Goal: Task Accomplishment & Management: Manage account settings

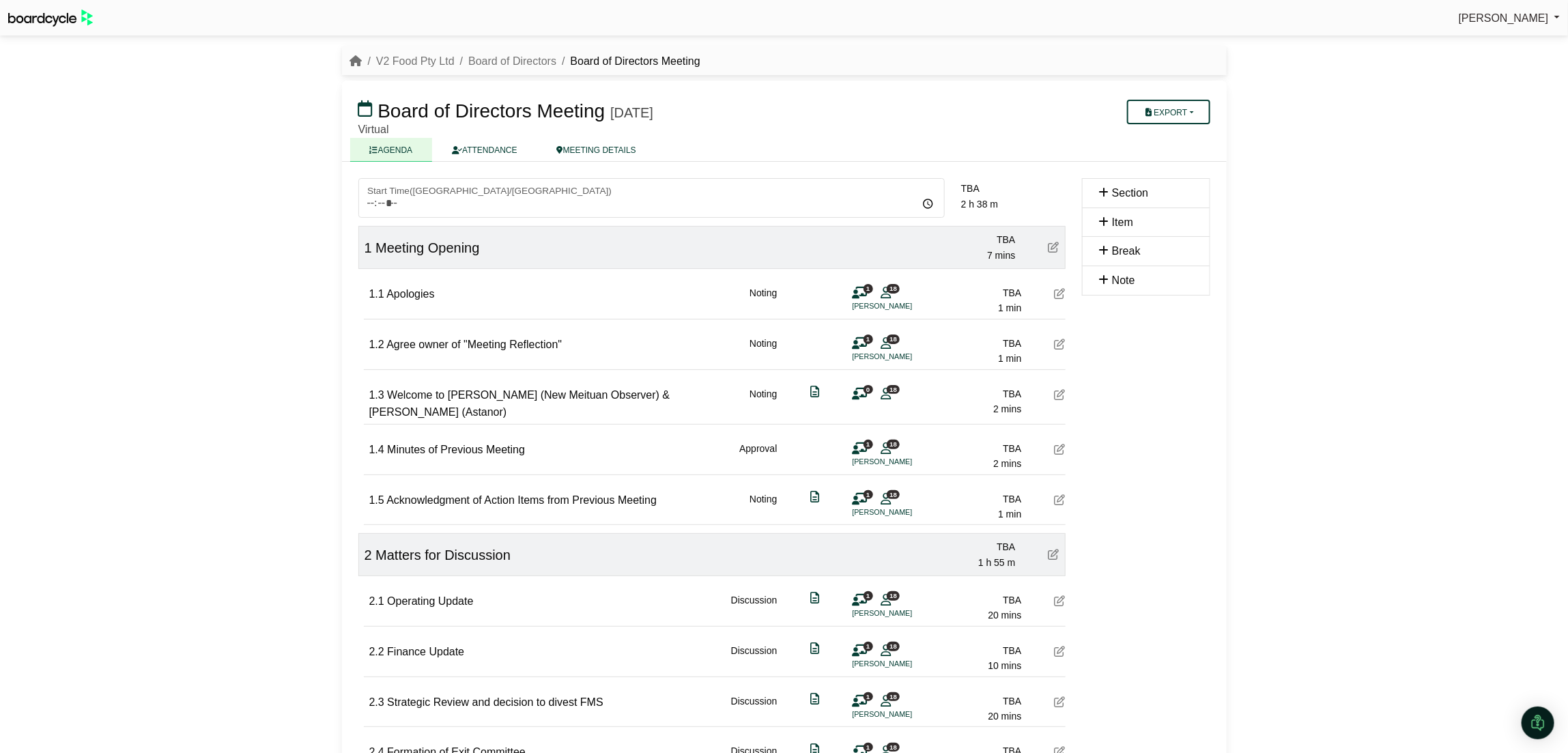
click at [242, 499] on div "[PERSON_NAME] Sign Out V2 Food Pty Ltd Board of Directors Board of Directors Me…" at bounding box center [784, 376] width 1568 height 753
click at [264, 356] on div "[PERSON_NAME] Sign Out V2 Food Pty Ltd Board of Directors Board of Directors Me…" at bounding box center [784, 376] width 1568 height 753
click at [1060, 393] on icon at bounding box center [1060, 394] width 11 height 11
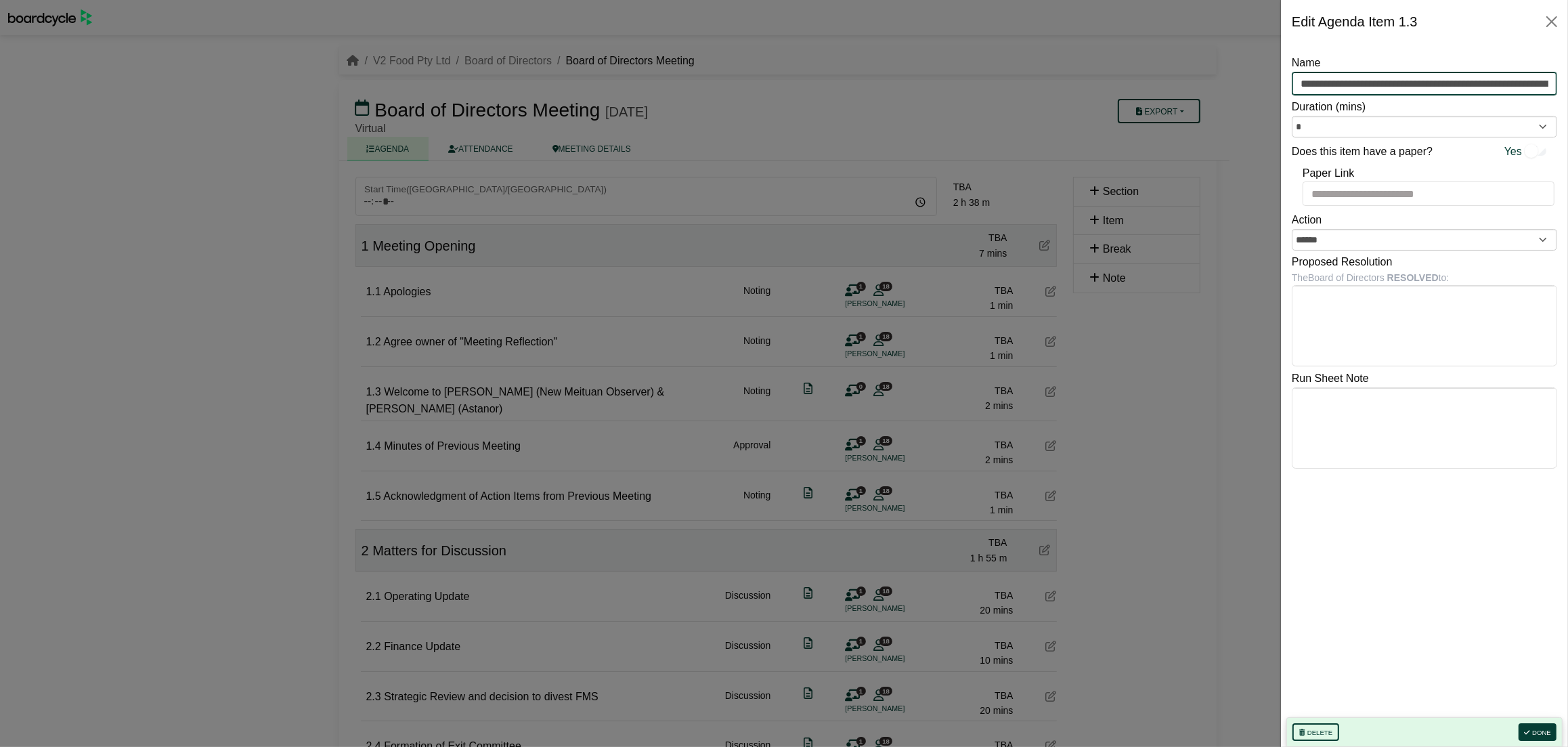
scroll to position [0, 84]
drag, startPoint x: 1361, startPoint y: 84, endPoint x: 1591, endPoint y: 77, distance: 230.1
click at [1555, 77] on html "[PERSON_NAME] Sign Out V2 Food Pty Ltd Board of Directors Board of Directors Me…" at bounding box center [784, 373] width 1568 height 747
click at [1549, 24] on button "Close" at bounding box center [1551, 21] width 21 height 21
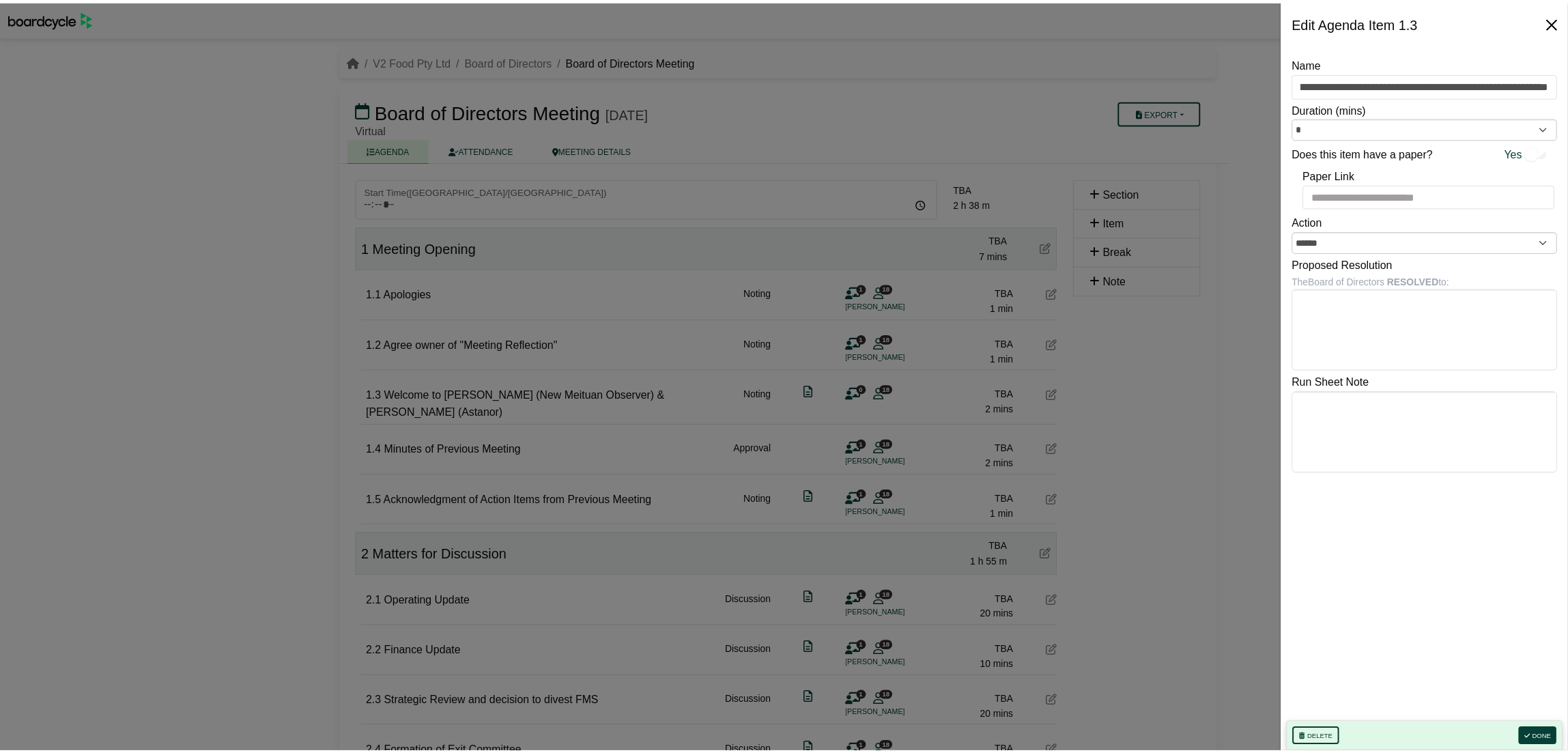
scroll to position [0, 0]
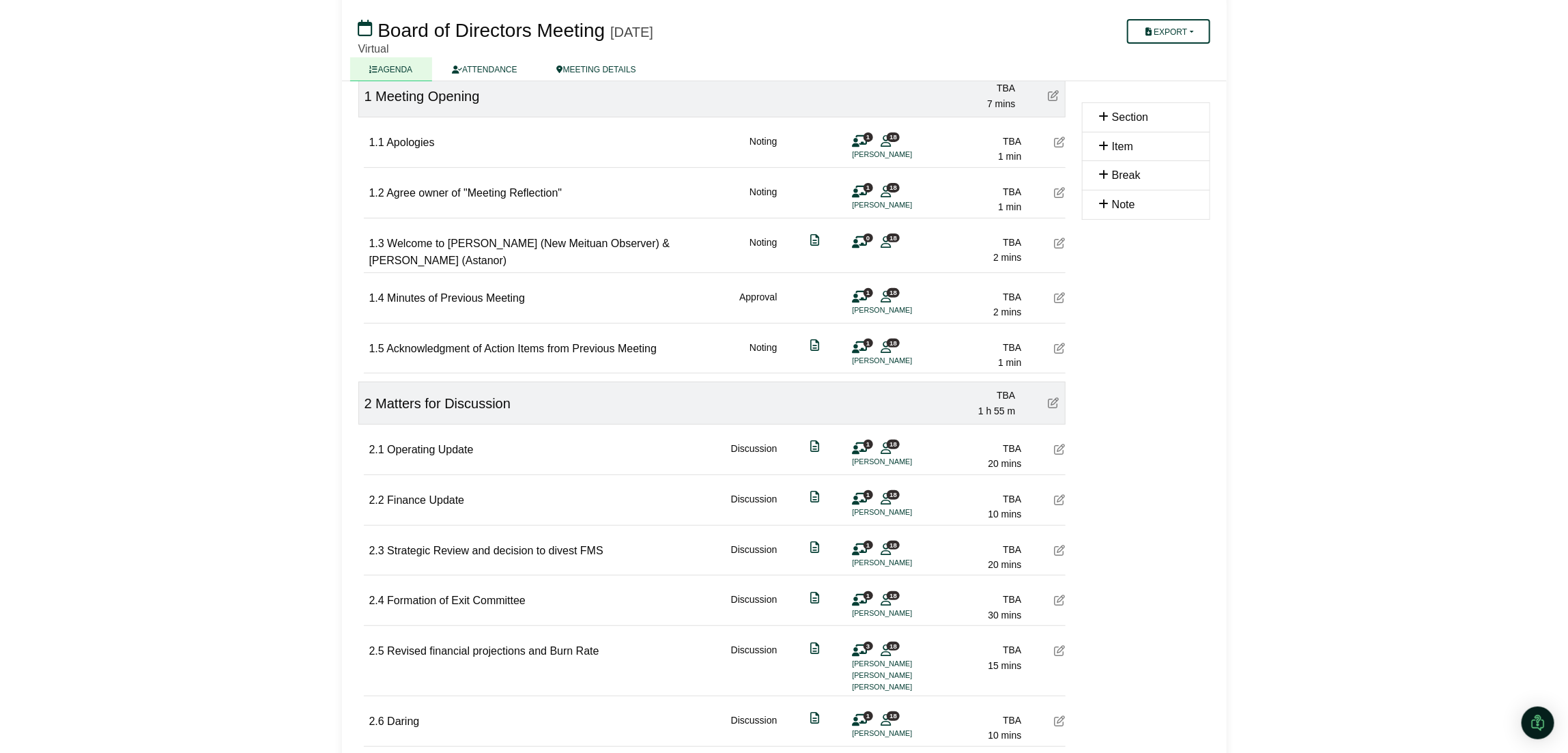
scroll to position [171, 0]
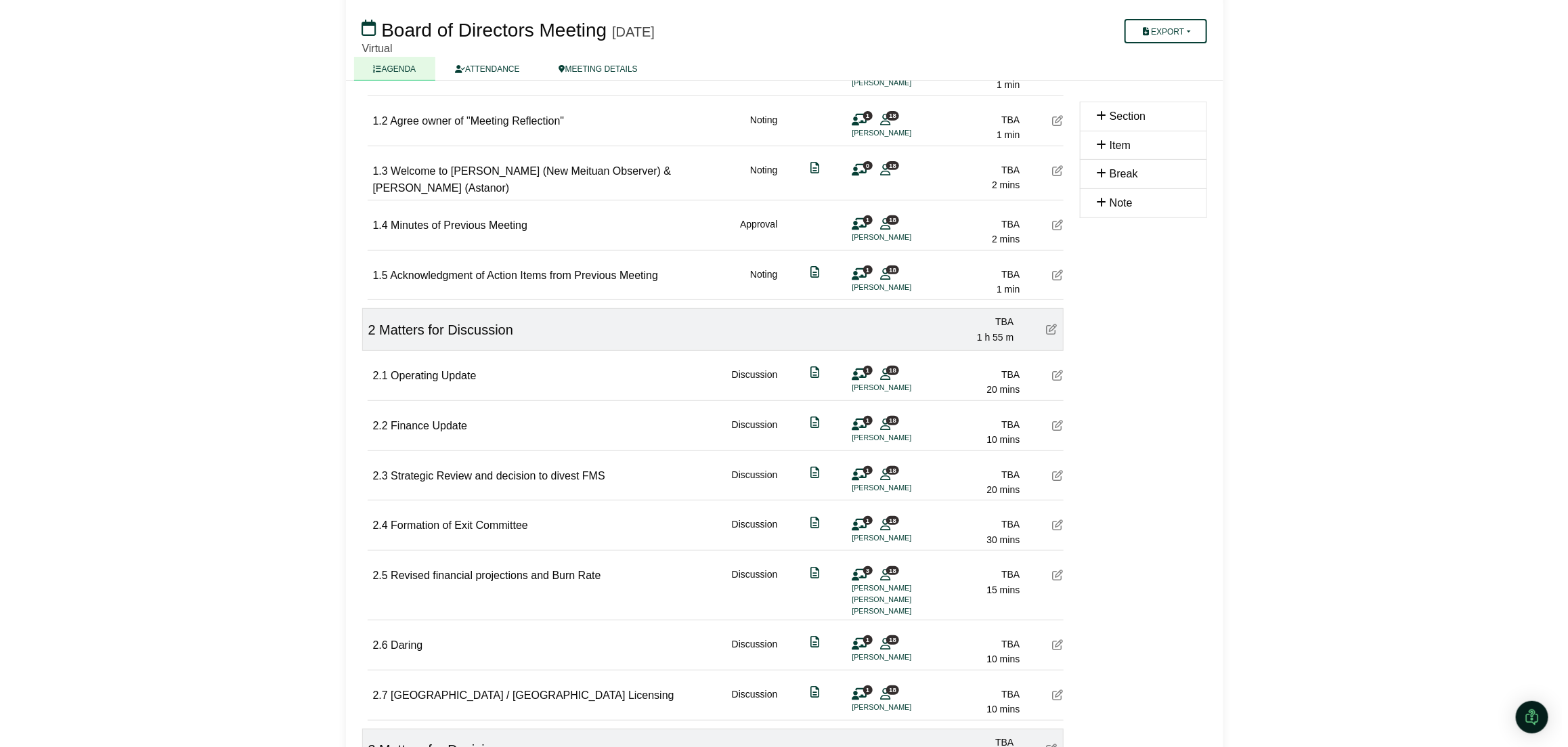
scroll to position [254, 0]
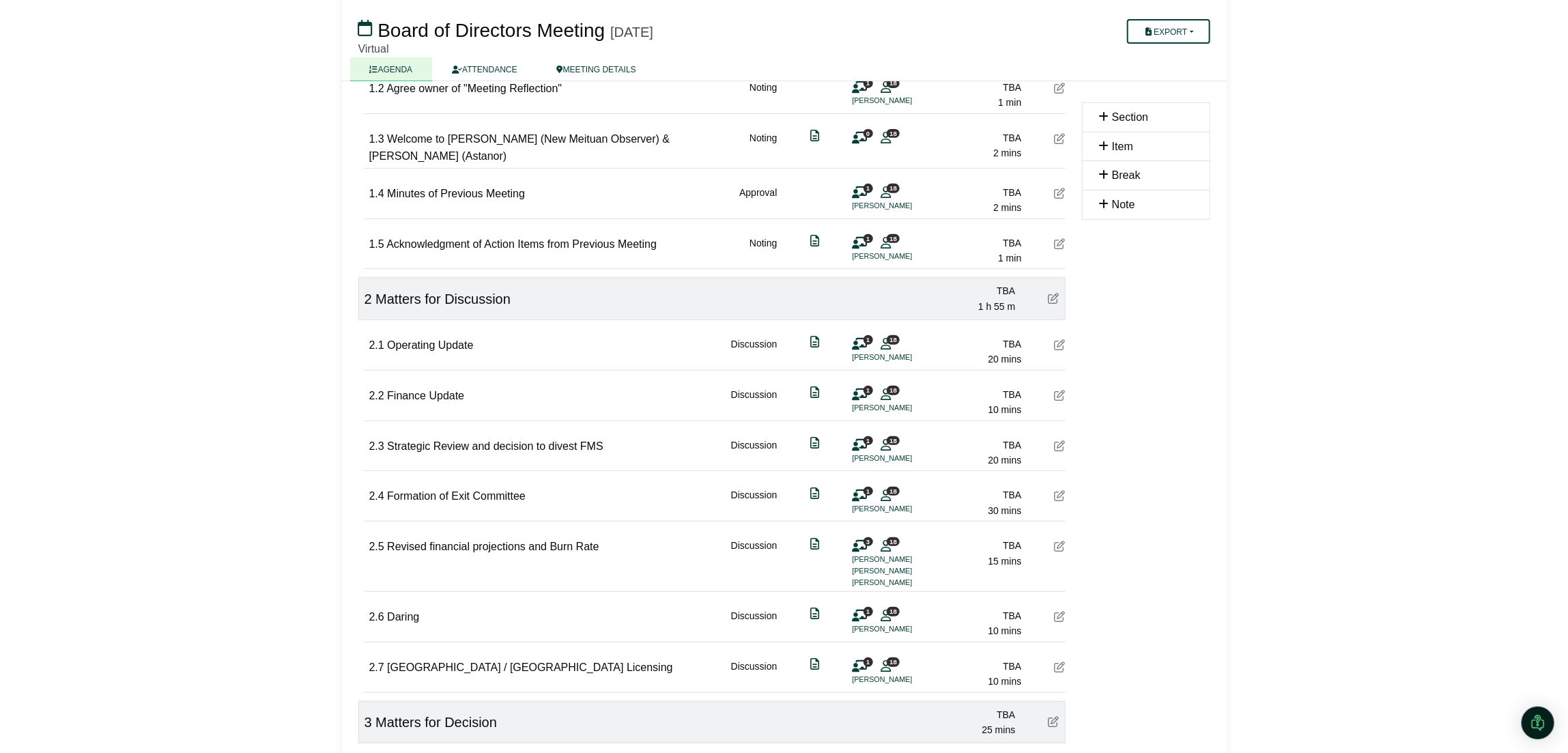
click at [1060, 547] on icon at bounding box center [1060, 546] width 11 height 11
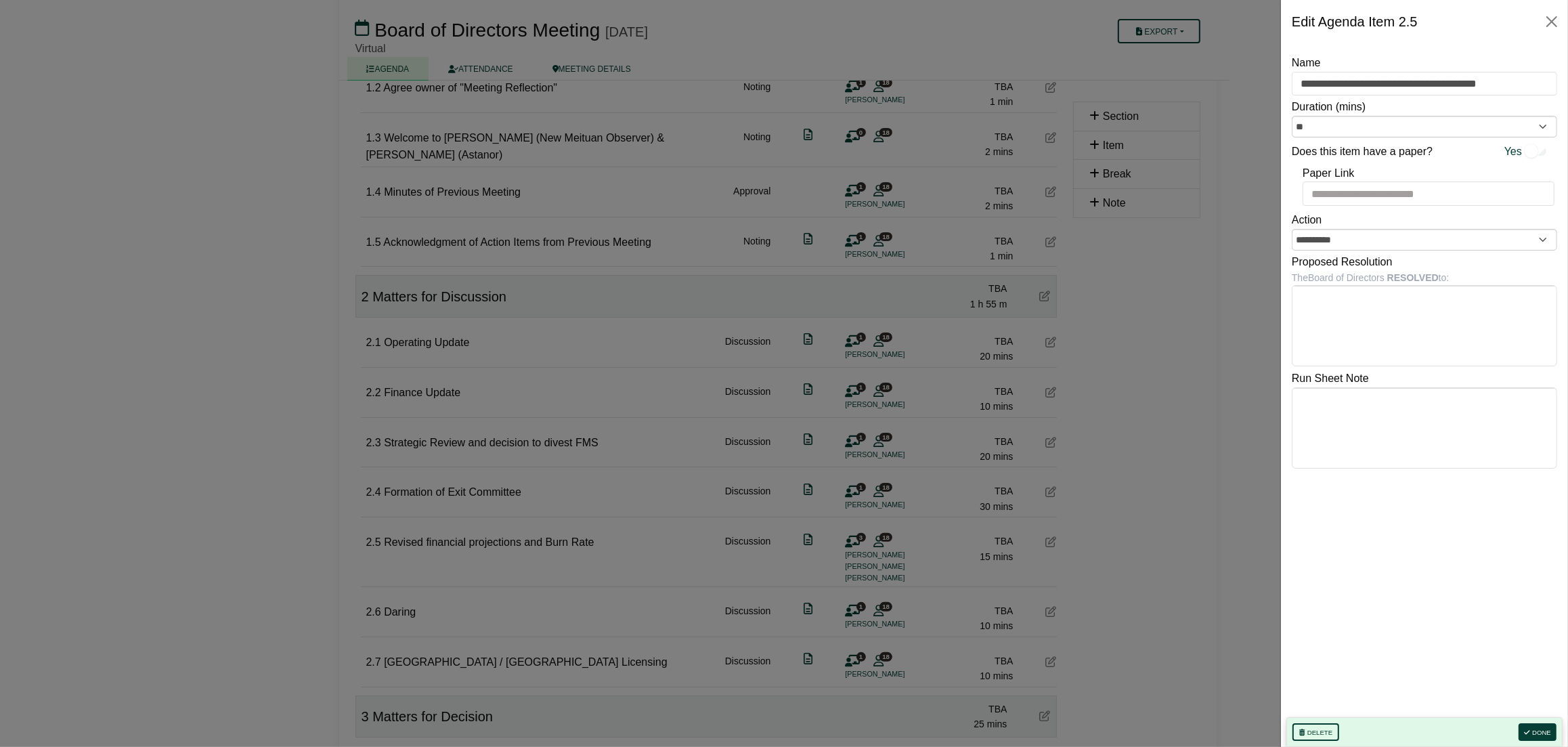
click at [1540, 27] on div "Edit Agenda Item 2.5" at bounding box center [1424, 21] width 287 height 44
click at [1541, 27] on button "Close" at bounding box center [1551, 21] width 21 height 21
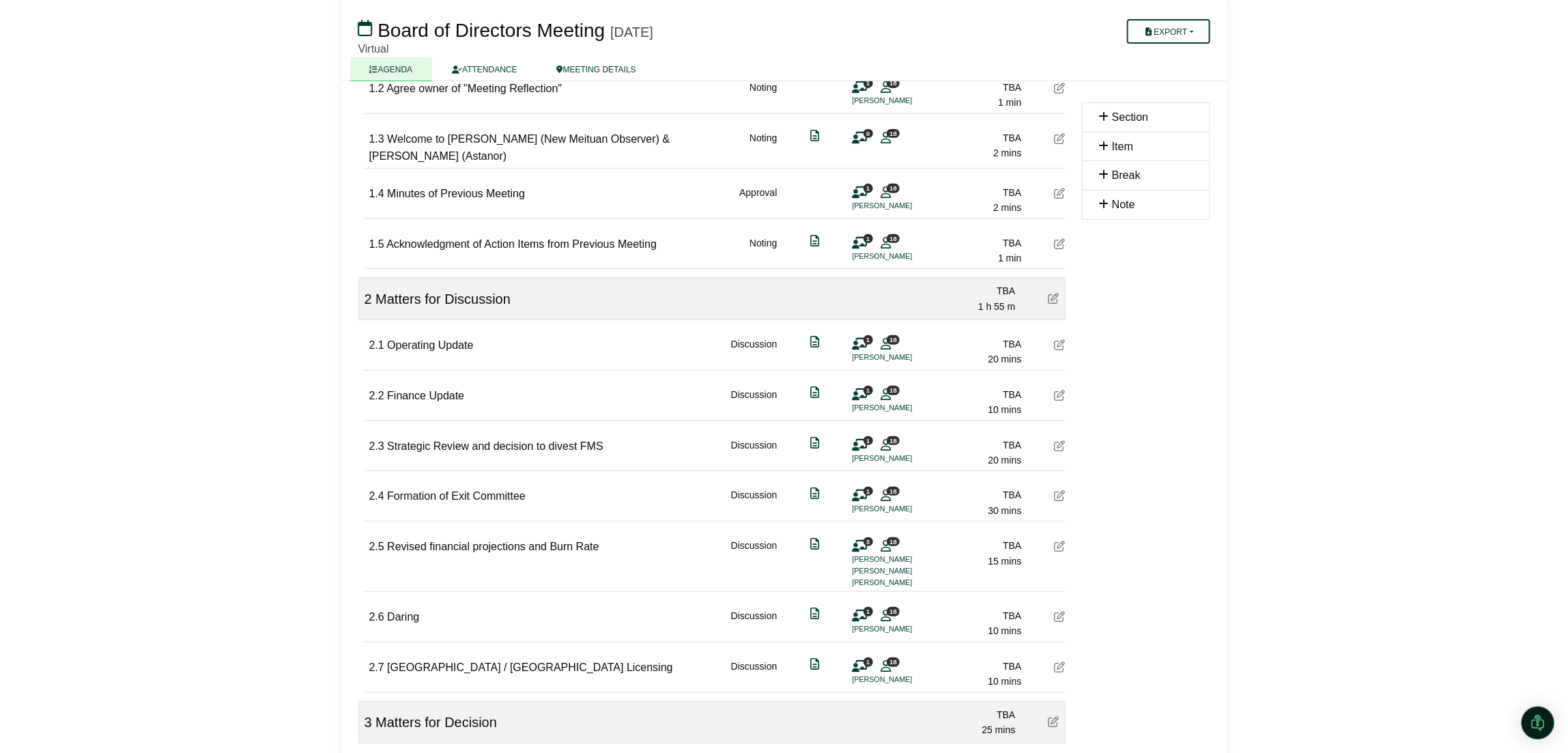
click at [868, 561] on li "[PERSON_NAME]" at bounding box center [903, 559] width 102 height 12
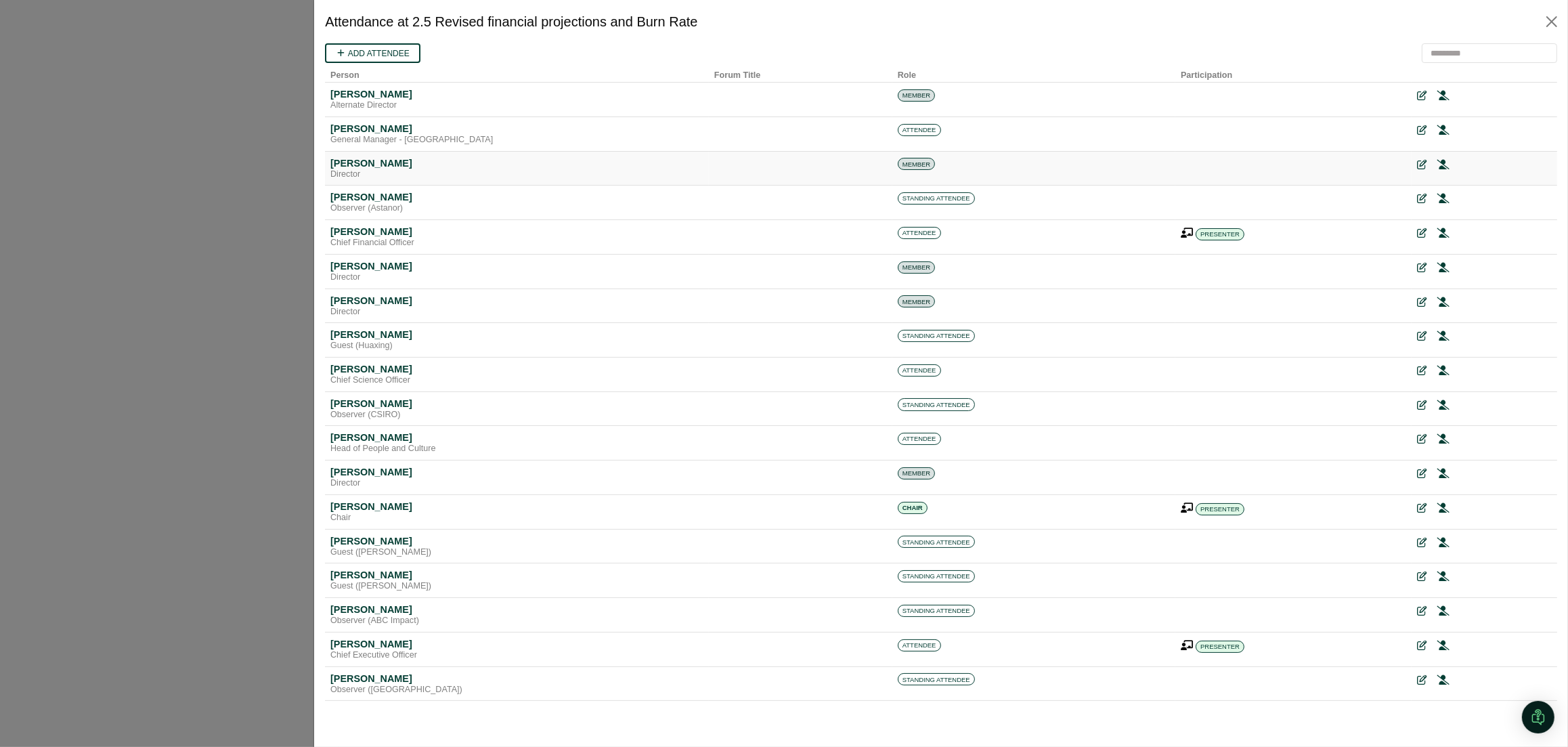
scroll to position [0, 0]
click at [1417, 512] on icon at bounding box center [1421, 509] width 10 height 10
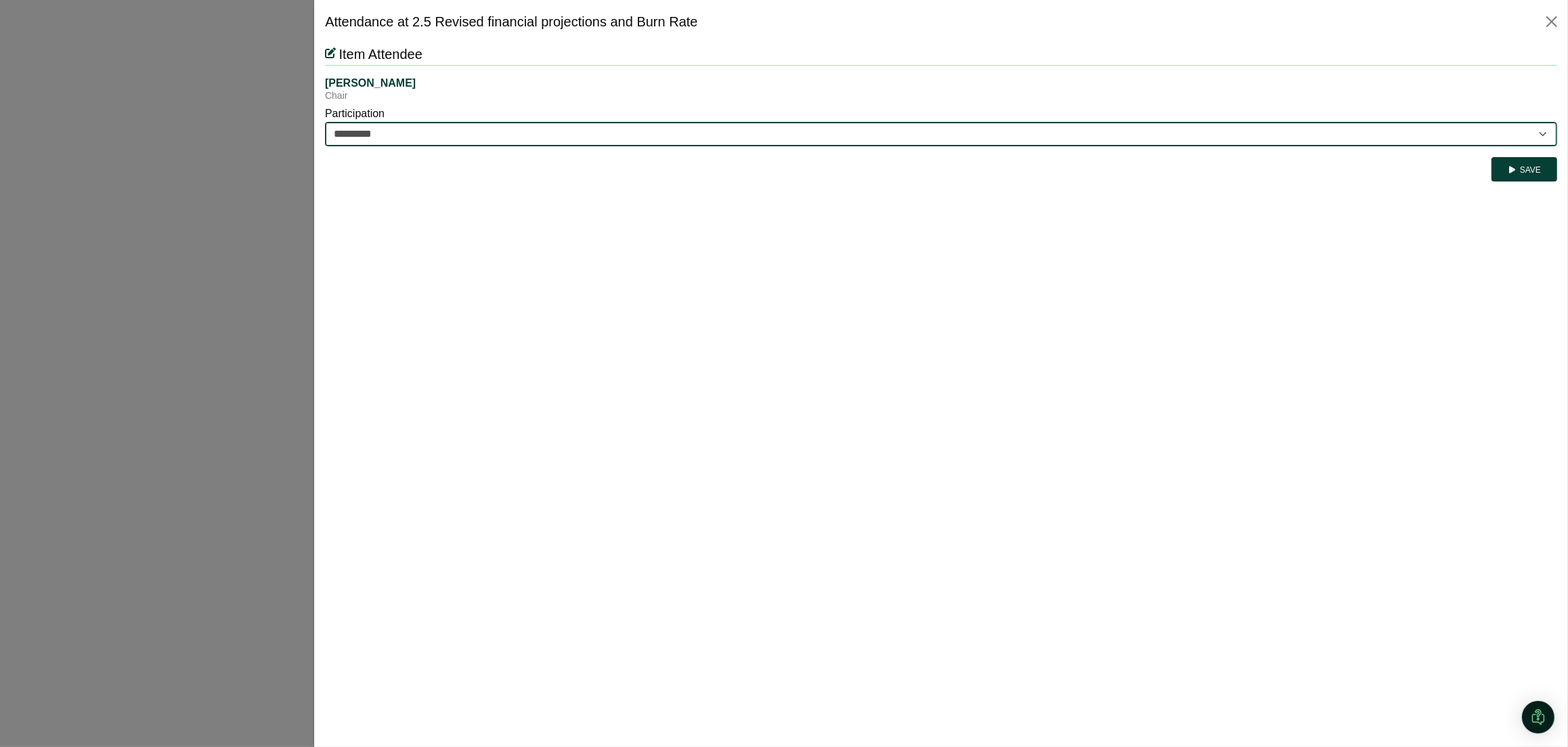
click at [435, 140] on select "********* ********" at bounding box center [941, 133] width 1232 height 24
select select "********"
click at [325, 122] on select "********* ********" at bounding box center [941, 133] width 1232 height 24
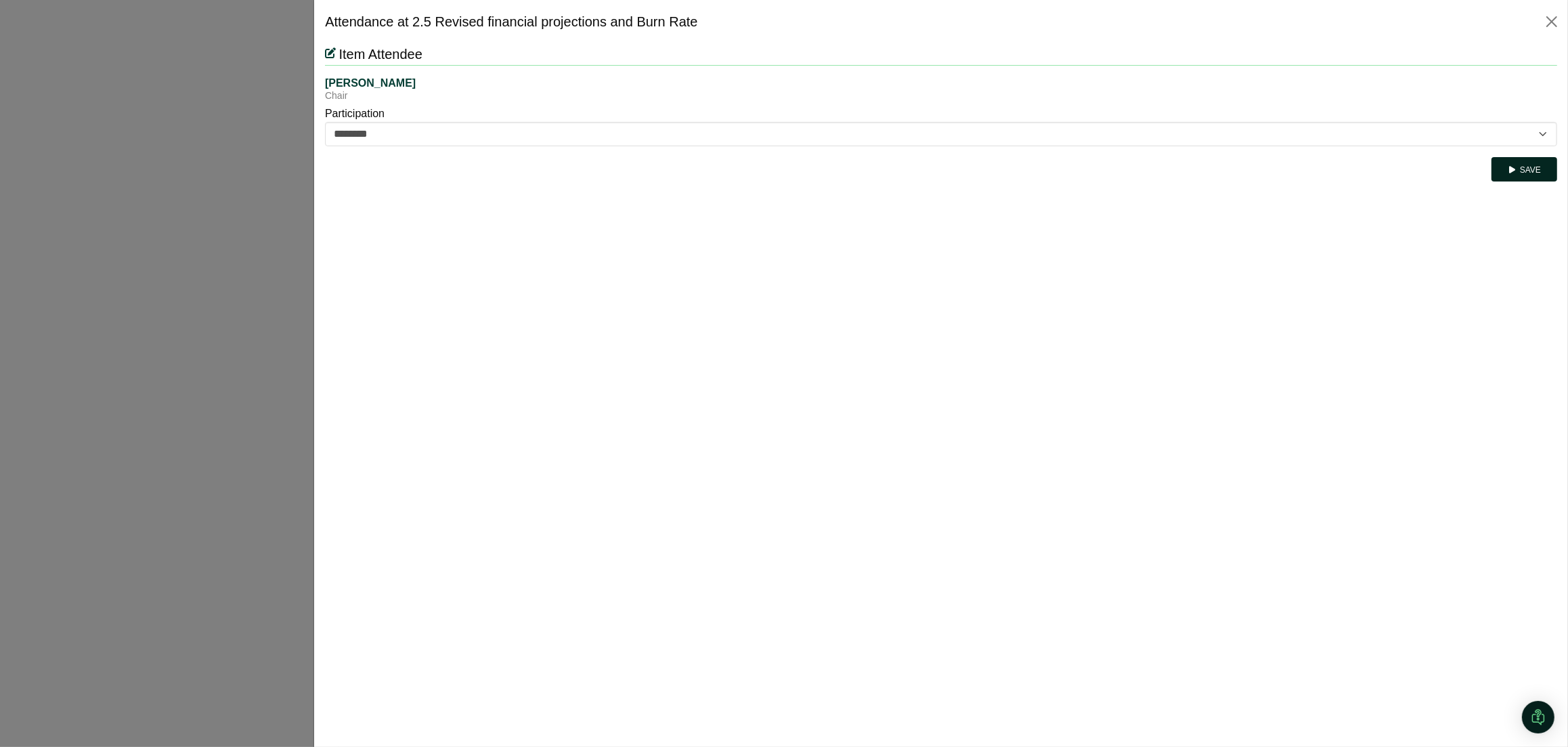
click at [1527, 173] on button "Save" at bounding box center [1524, 169] width 66 height 24
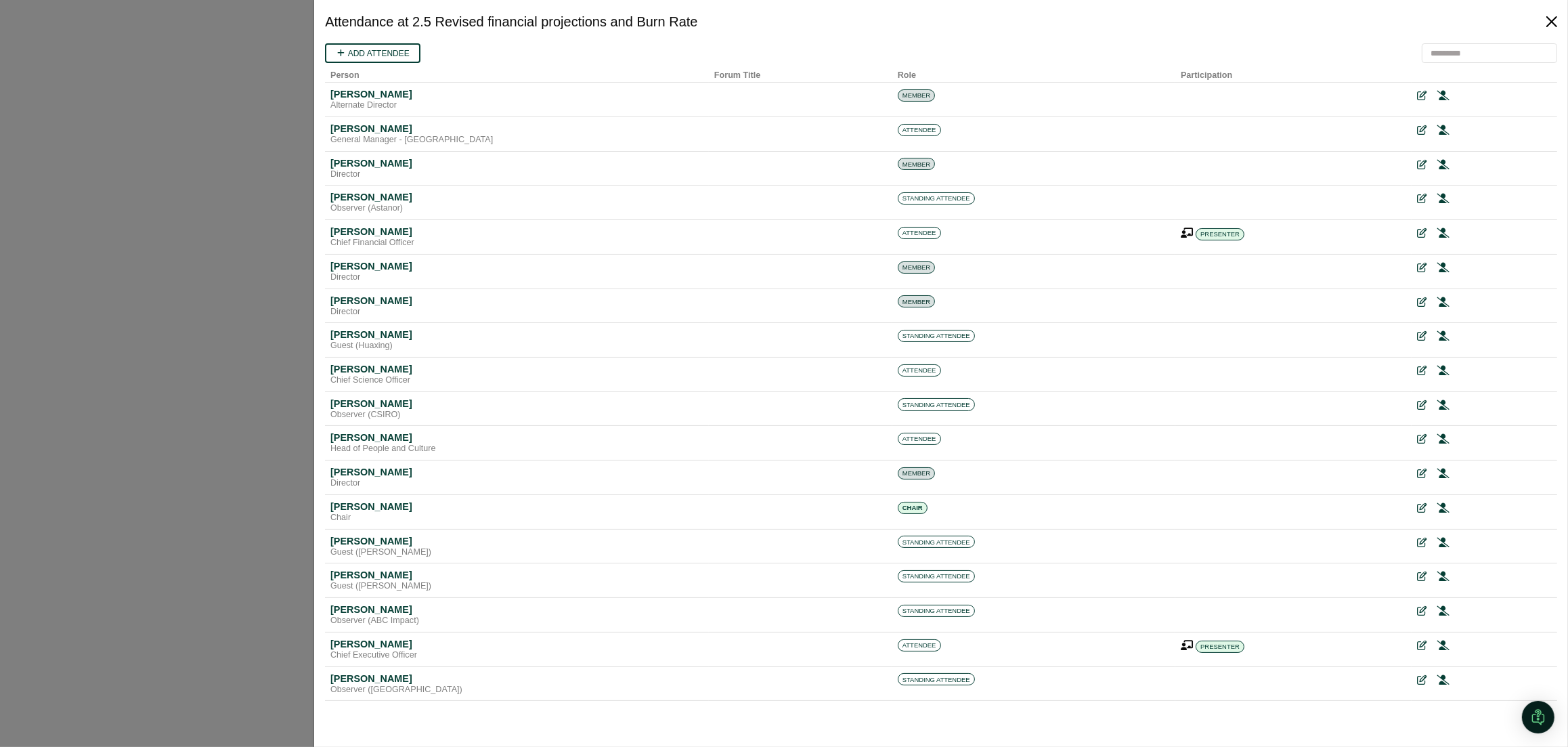
click at [1555, 12] on button "Close" at bounding box center [1551, 21] width 21 height 21
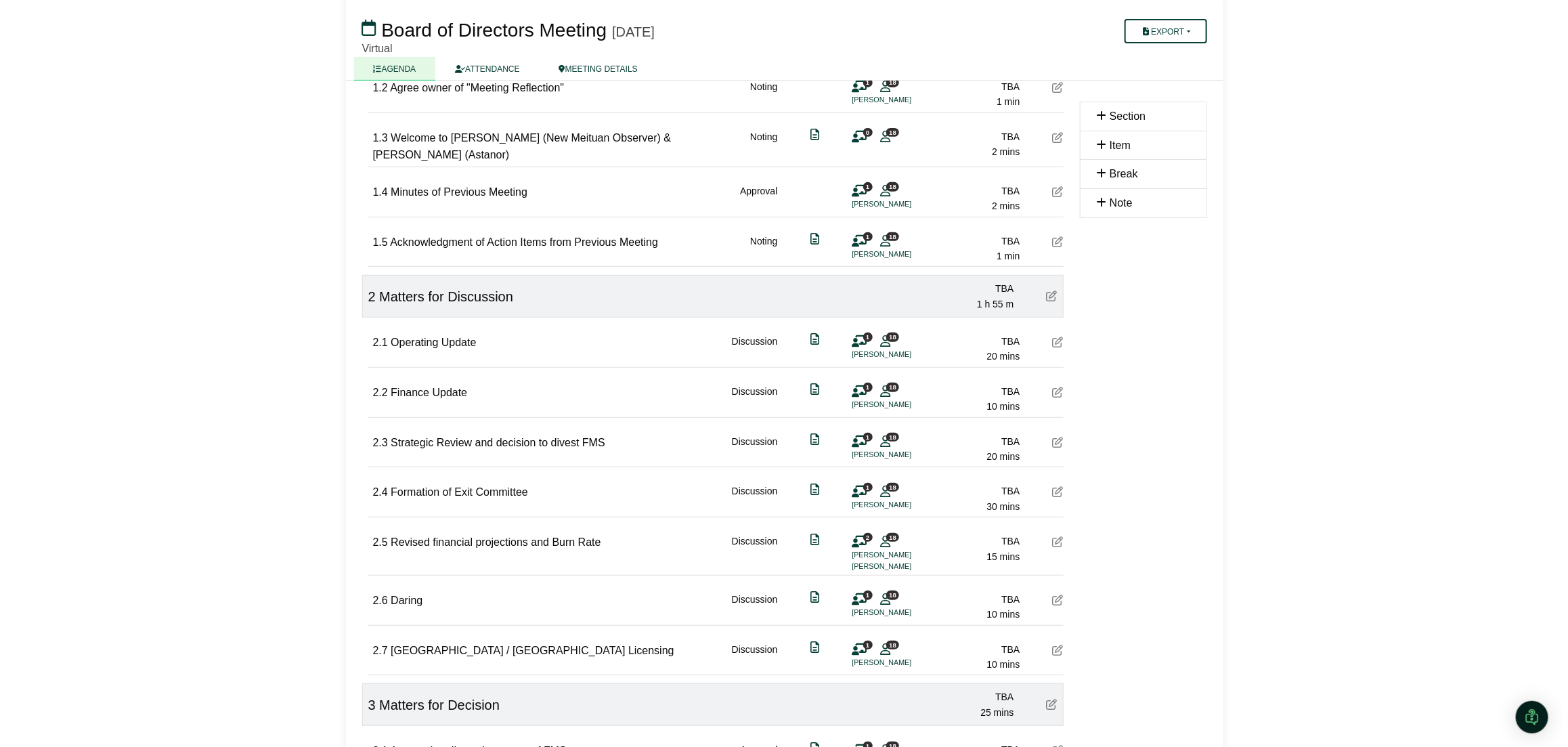
scroll to position [339, 0]
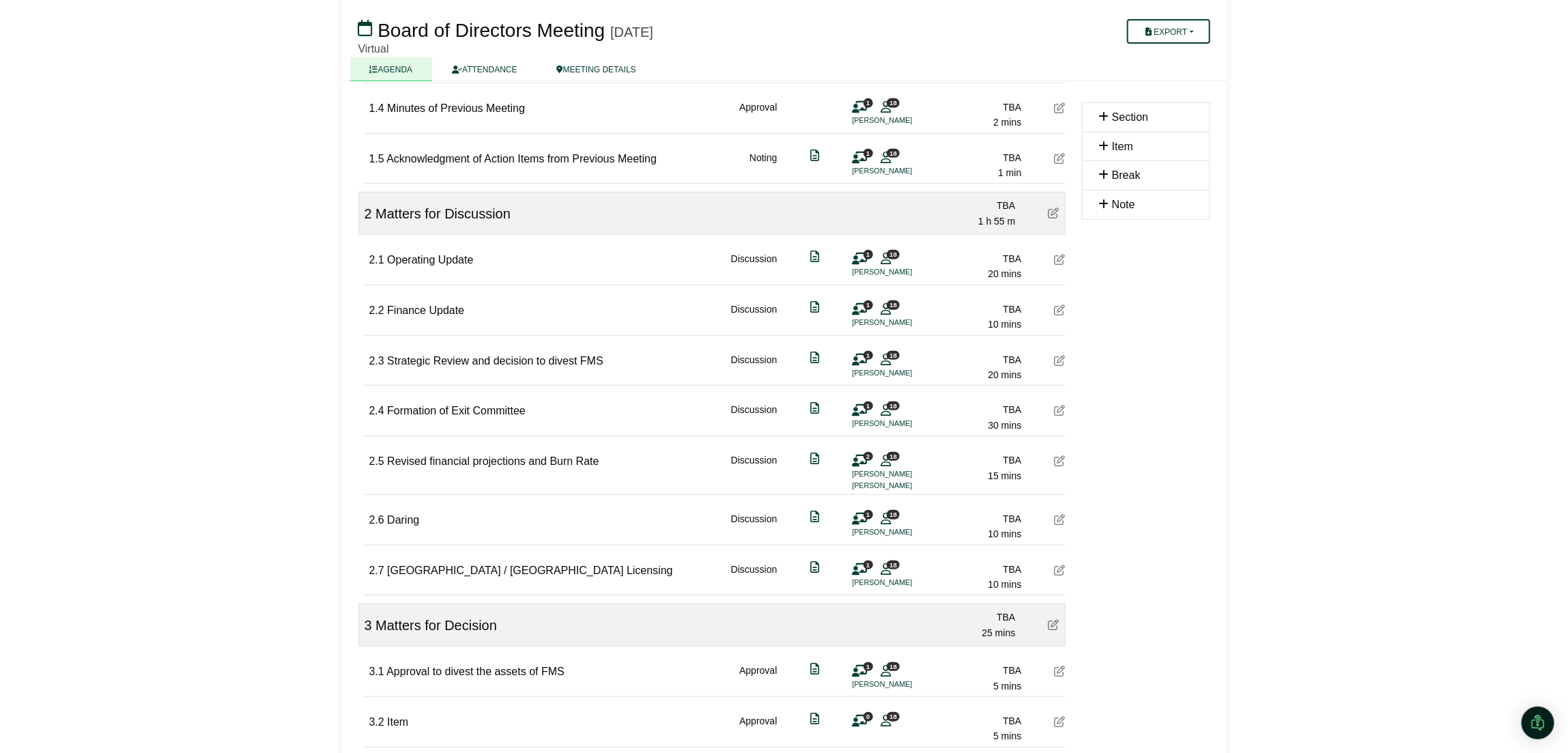
click at [864, 372] on li "[PERSON_NAME]" at bounding box center [903, 373] width 102 height 12
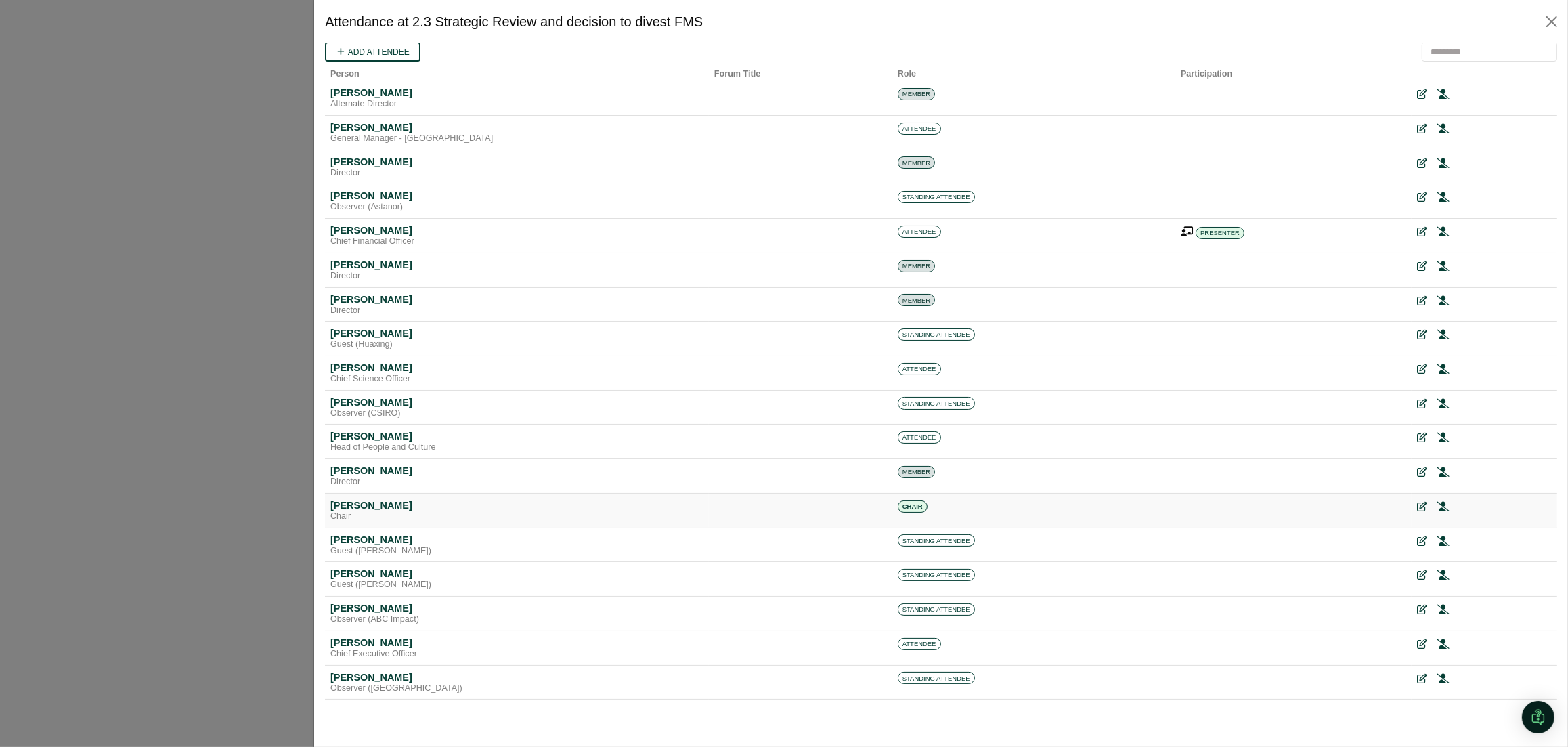
scroll to position [12, 0]
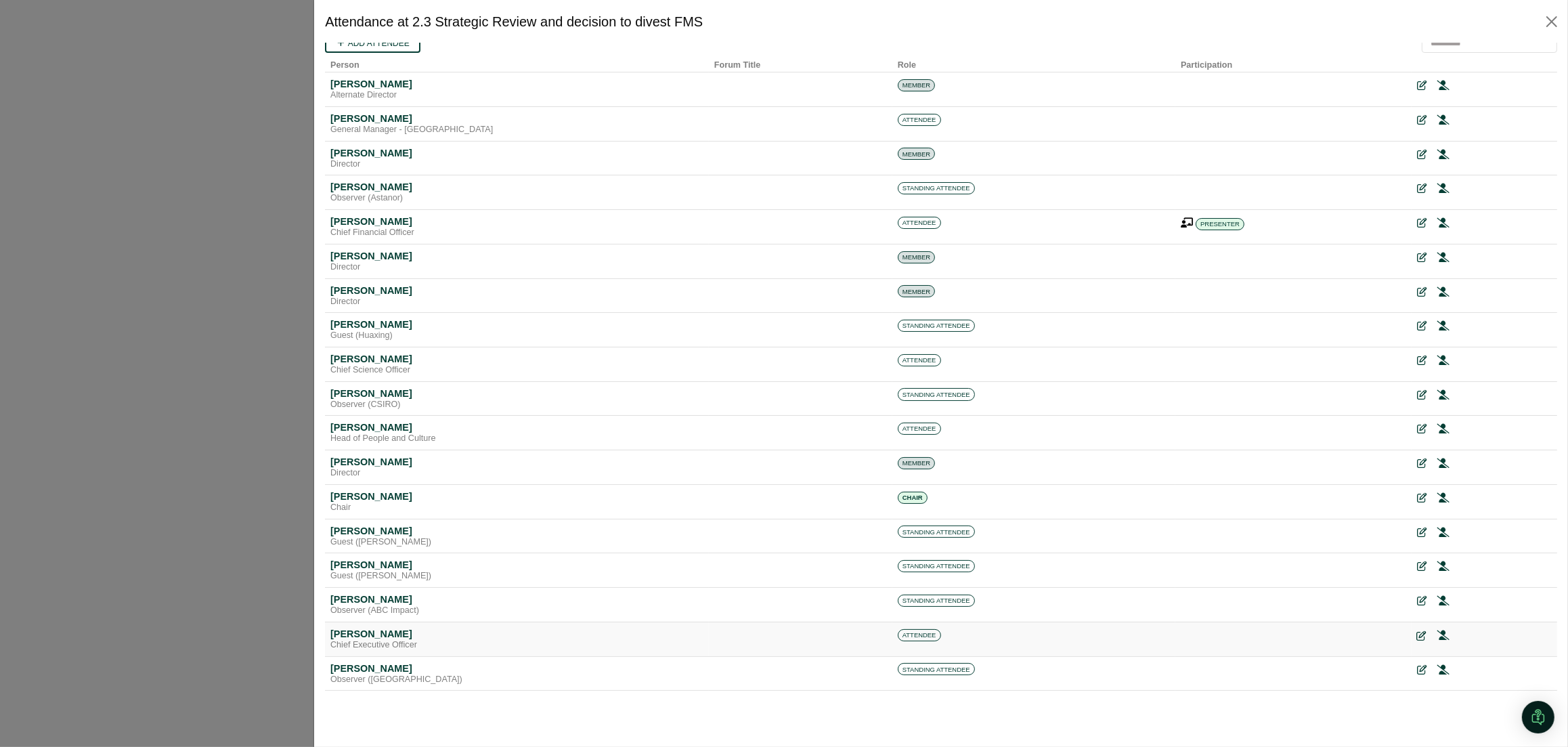
click at [1417, 631] on icon at bounding box center [1421, 636] width 10 height 10
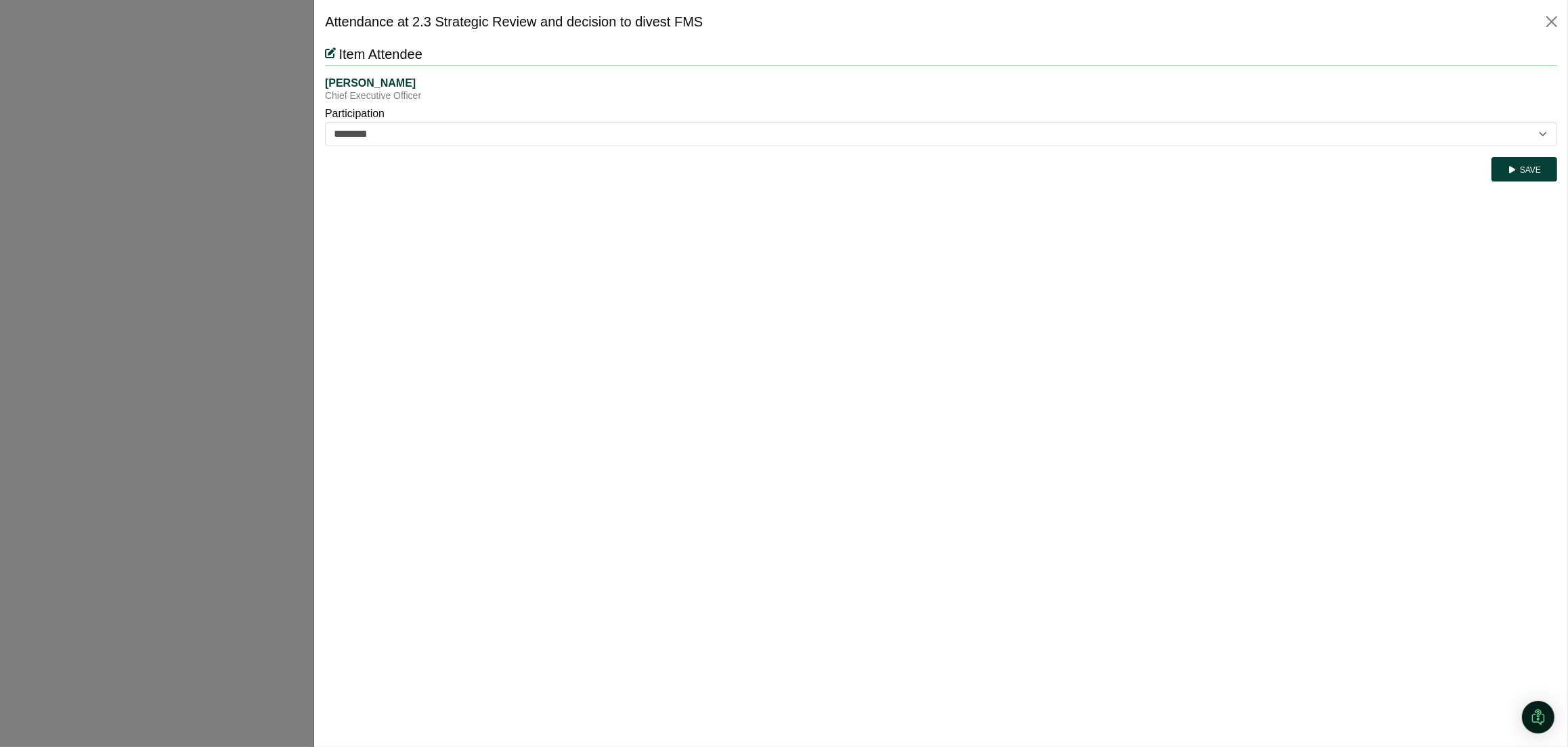
scroll to position [0, 0]
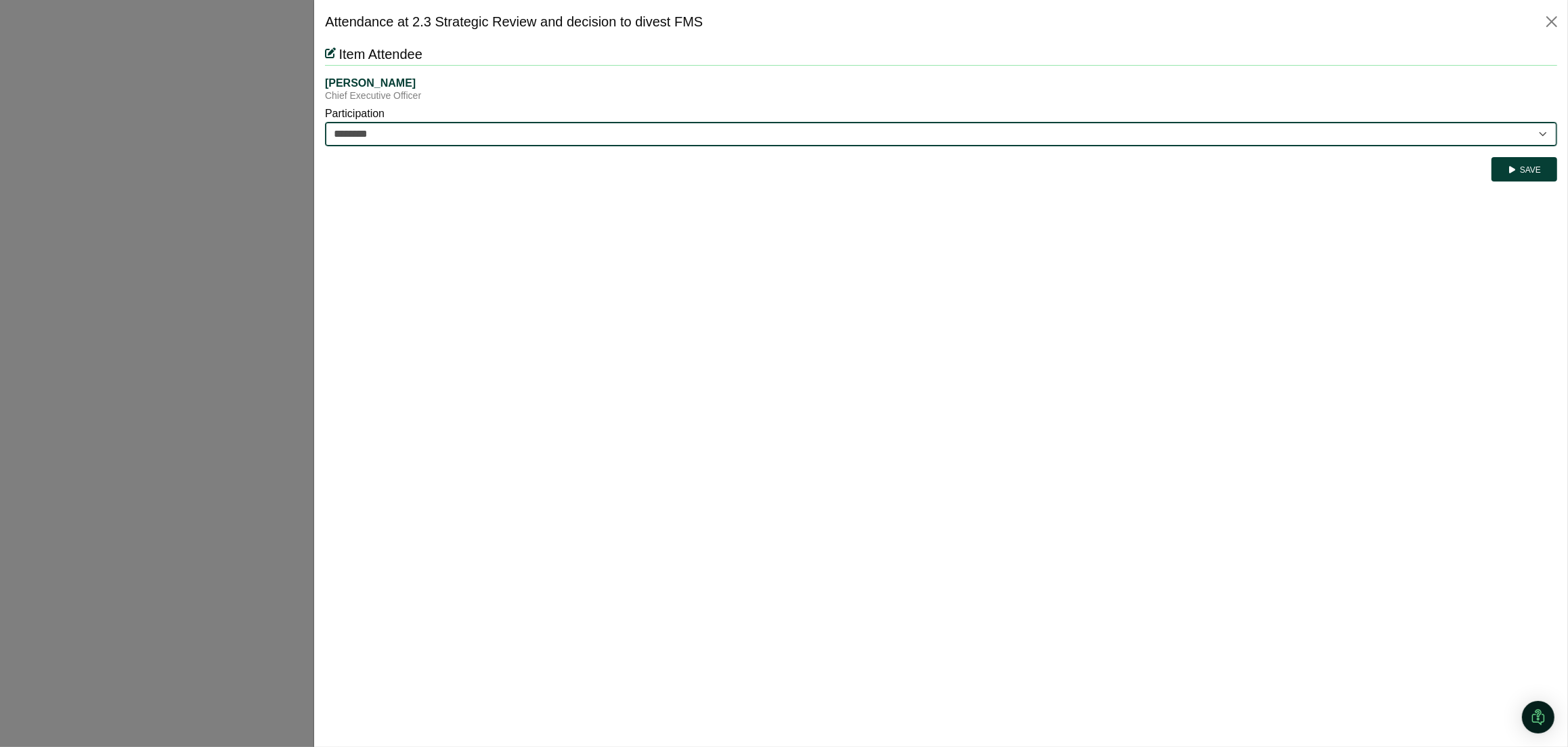
click at [422, 136] on select "********* ********" at bounding box center [941, 133] width 1232 height 24
select select "*********"
click at [325, 122] on select "********* ********" at bounding box center [941, 133] width 1232 height 24
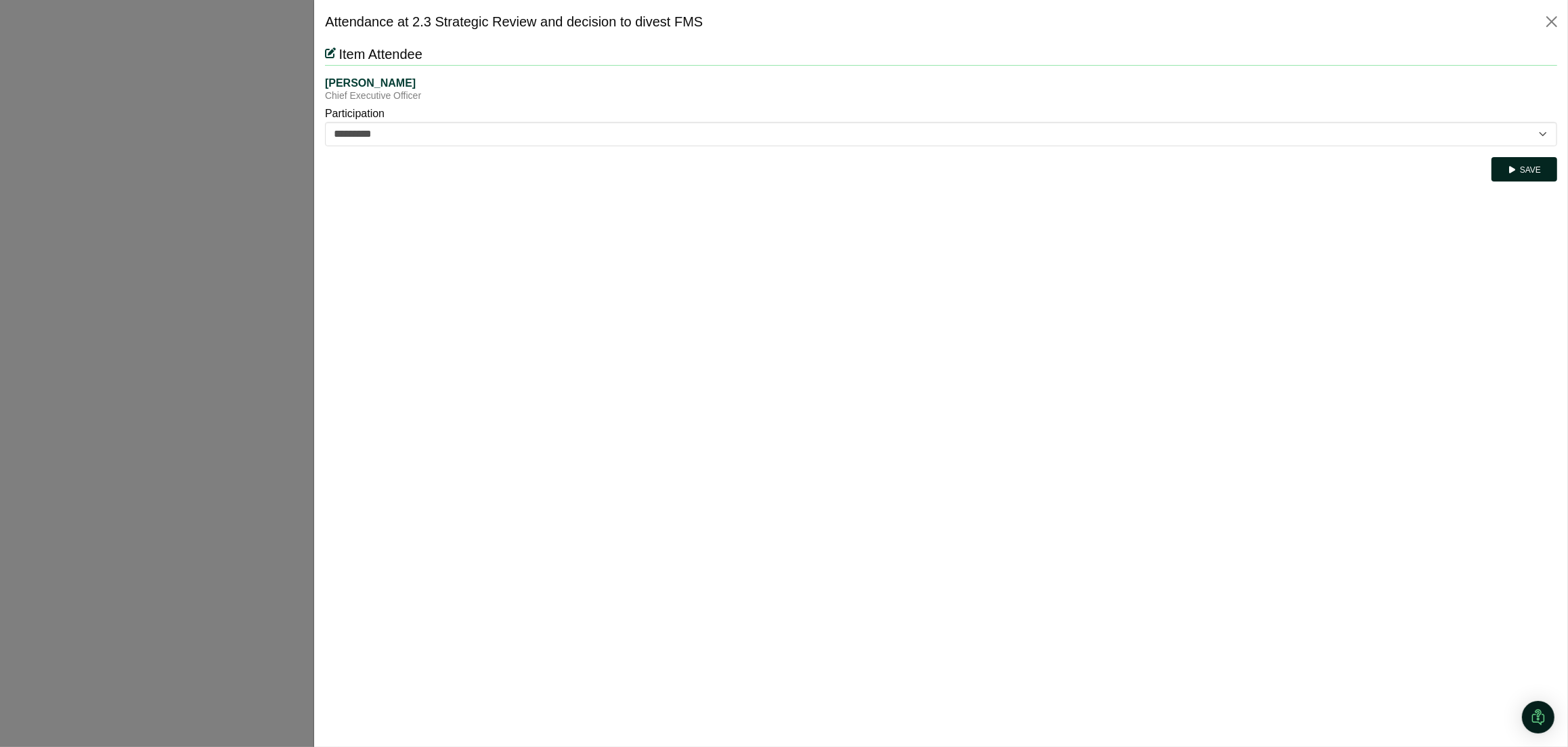
click at [1534, 173] on button "Save" at bounding box center [1524, 169] width 66 height 24
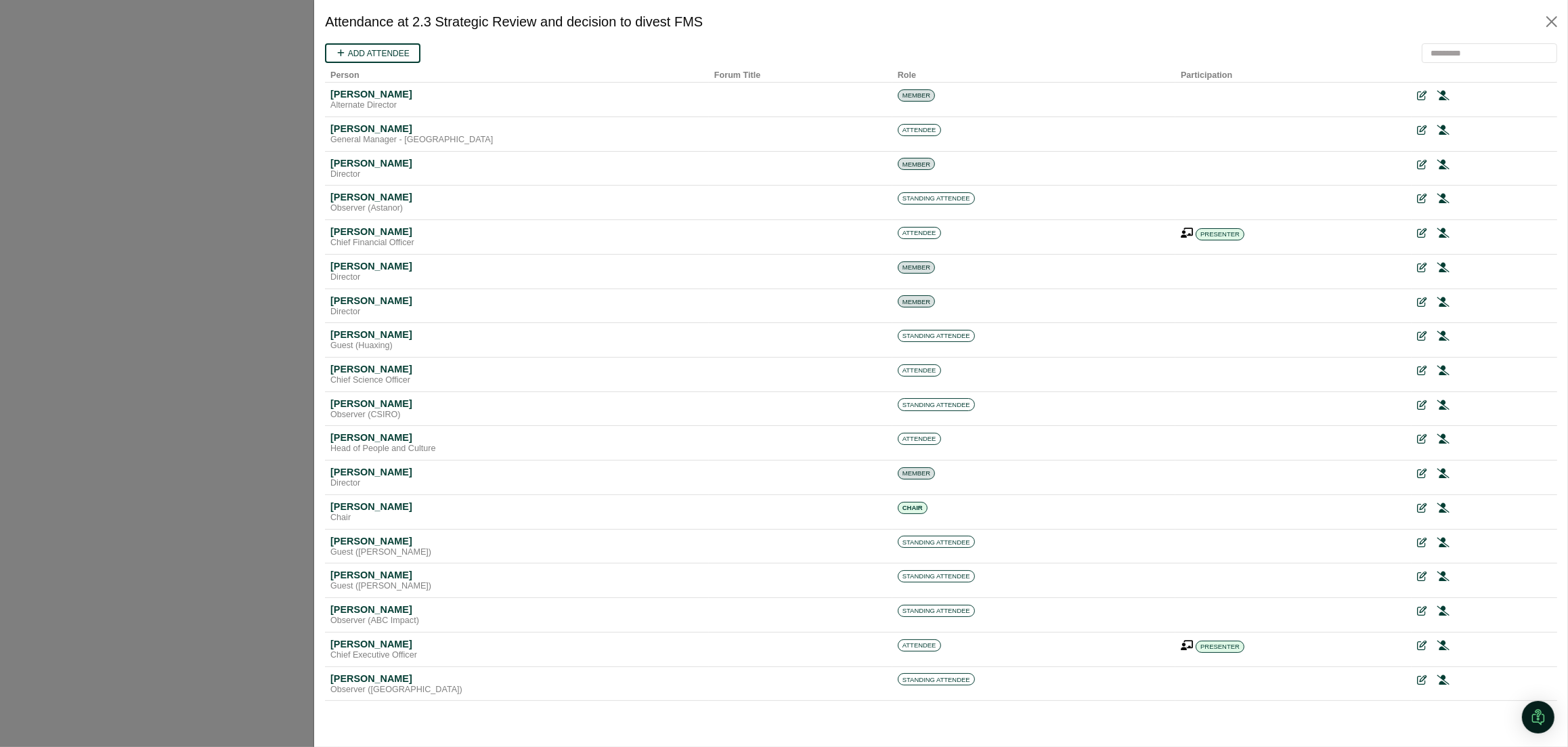
click at [154, 386] on div at bounding box center [784, 373] width 1568 height 747
